Goal: Navigation & Orientation: Find specific page/section

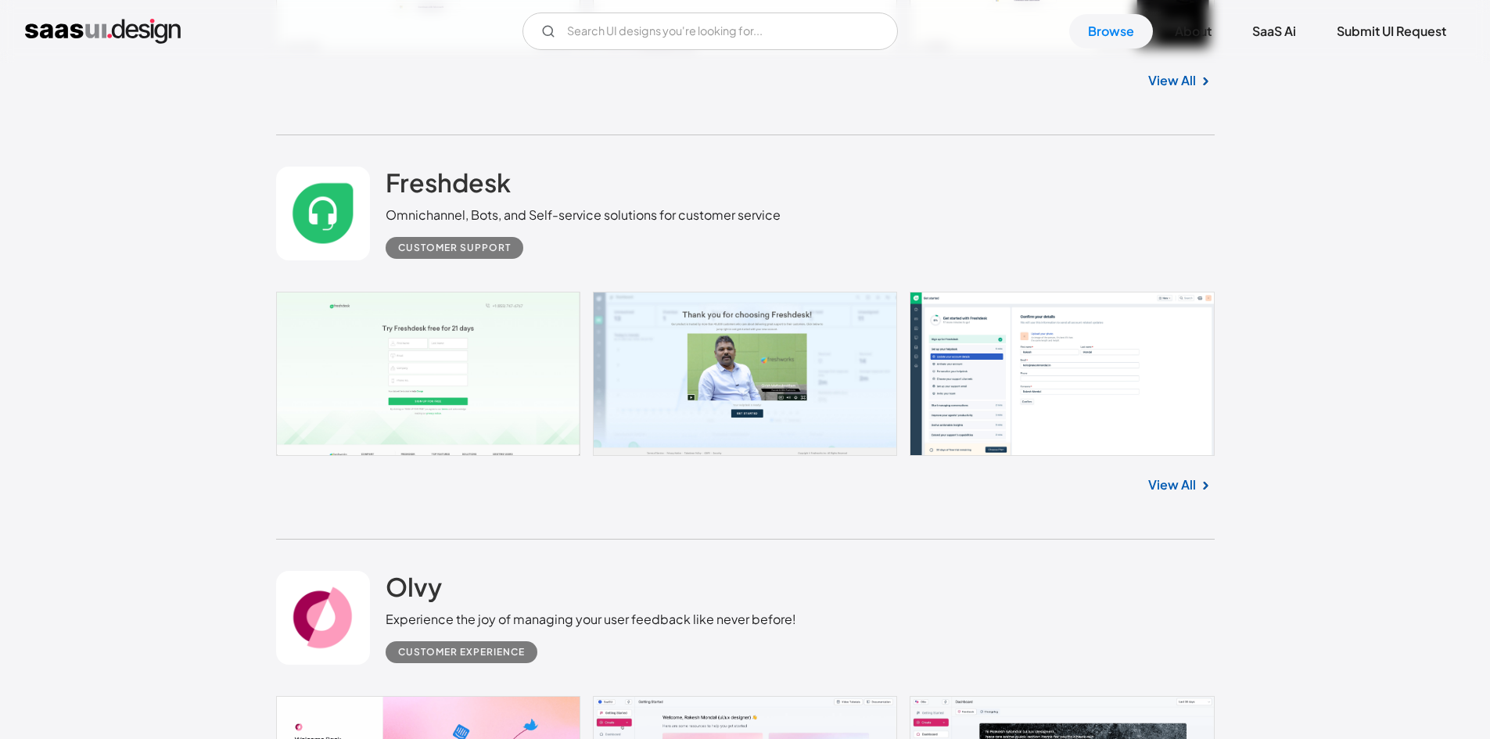
scroll to position [12044, 0]
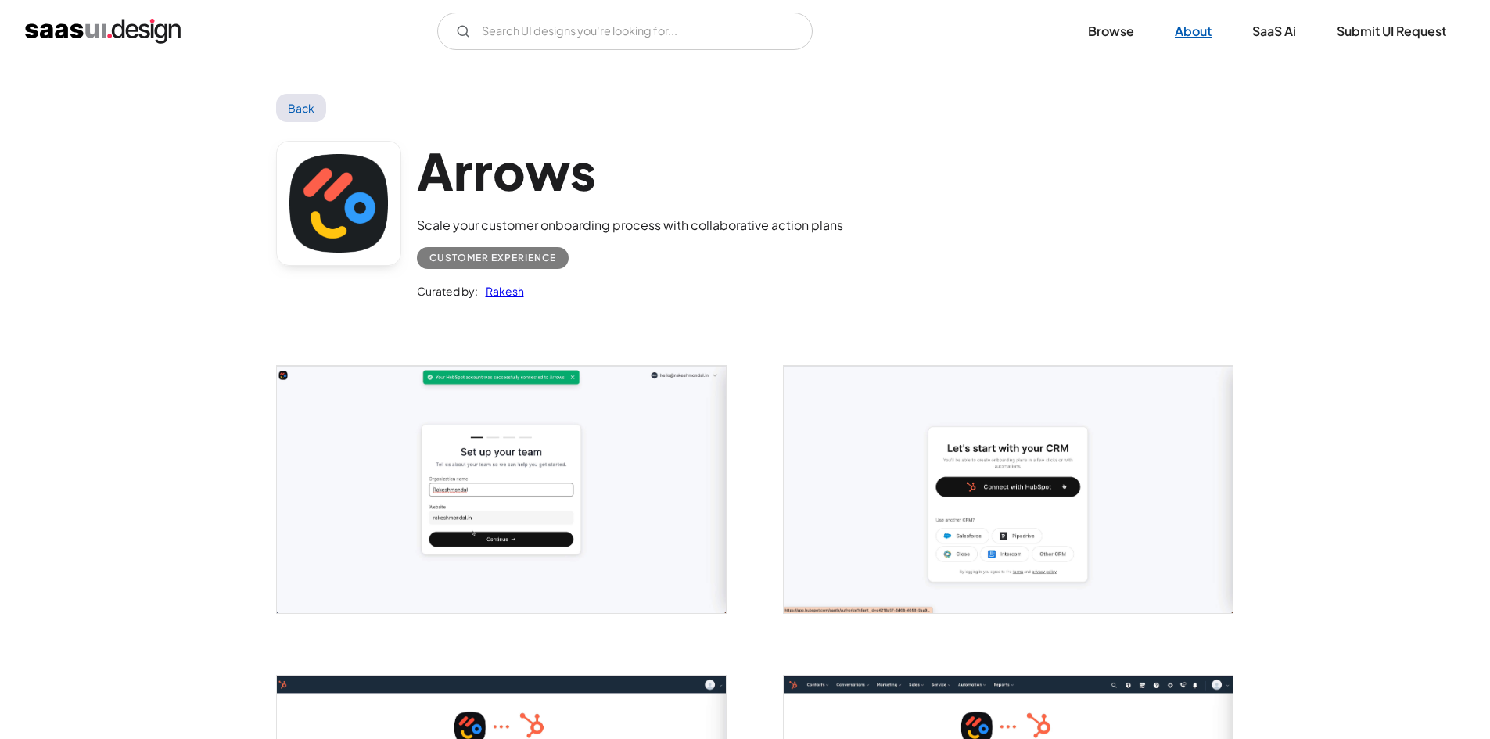
click at [1195, 29] on link "About" at bounding box center [1193, 31] width 74 height 34
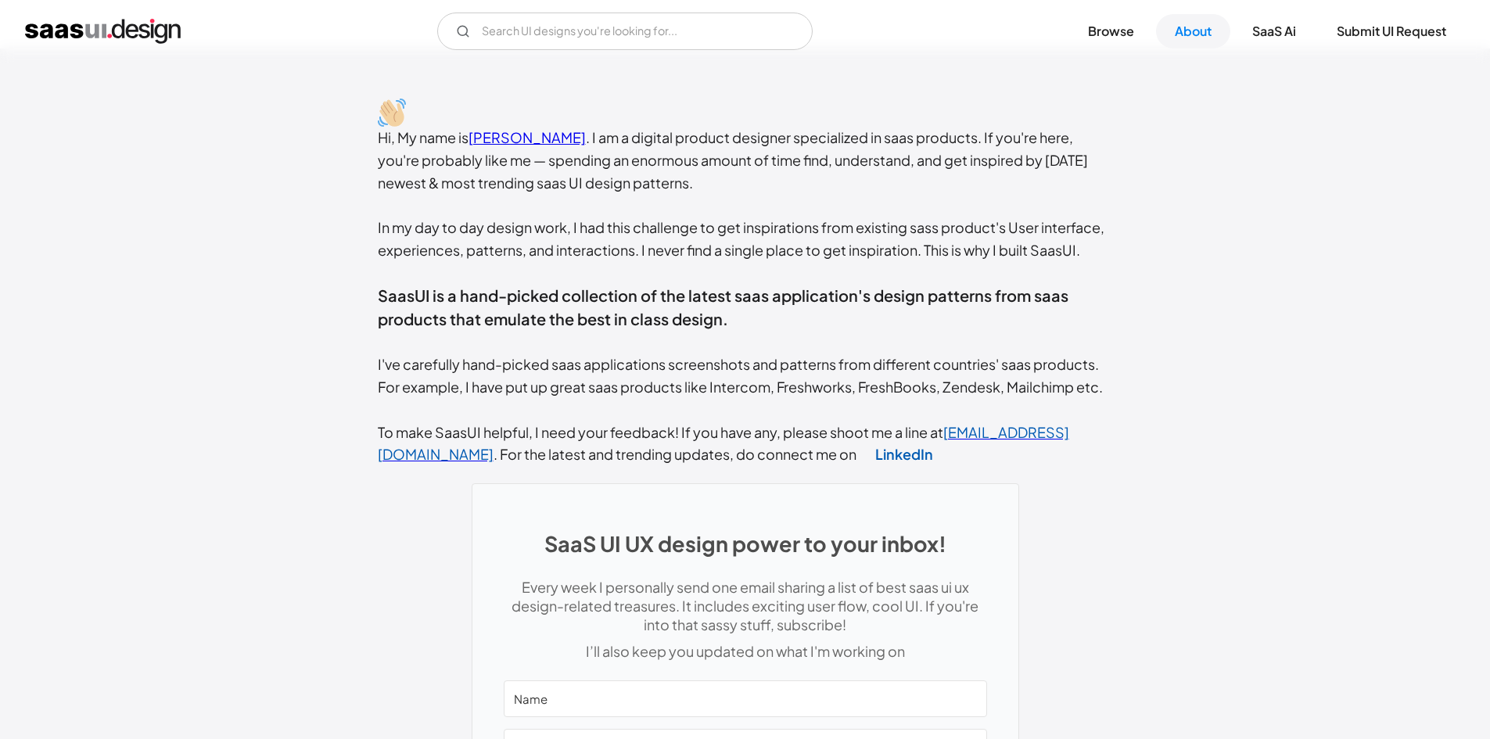
scroll to position [313, 0]
